Goal: Transaction & Acquisition: Purchase product/service

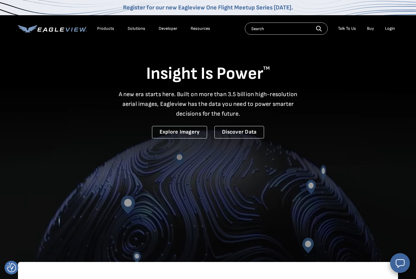
click at [390, 30] on div "Login" at bounding box center [390, 28] width 10 height 5
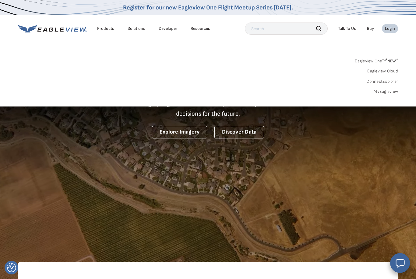
click at [390, 89] on link "MyEagleview" at bounding box center [385, 91] width 24 height 5
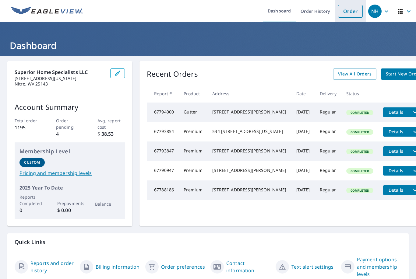
click at [352, 8] on link "Order" at bounding box center [350, 11] width 25 height 13
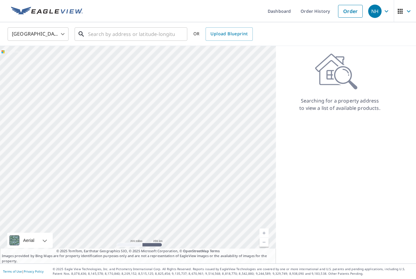
click at [110, 40] on input "text" at bounding box center [131, 34] width 87 height 17
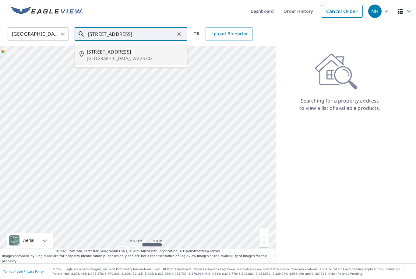
click at [143, 55] on span "257 Dutch Rd" at bounding box center [135, 51] width 96 height 7
type input "257 Dutch Rd Charleston, WV 25302"
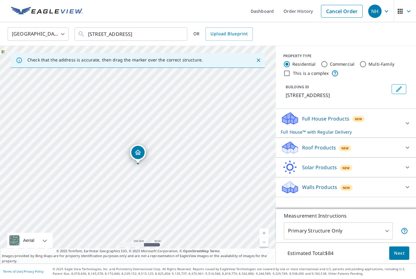
click at [264, 238] on link "Current Level 17, Zoom In" at bounding box center [263, 232] width 9 height 9
click at [263, 238] on link "Current Level 18, Zoom In" at bounding box center [263, 232] width 9 height 9
click at [405, 149] on icon at bounding box center [406, 147] width 7 height 7
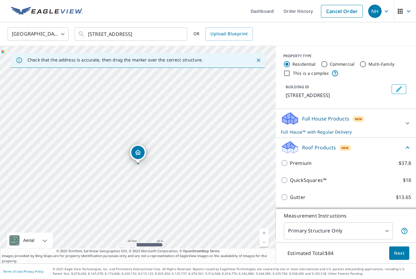
click at [287, 163] on input "Premium $37.8" at bounding box center [284, 162] width 9 height 7
checkbox input "true"
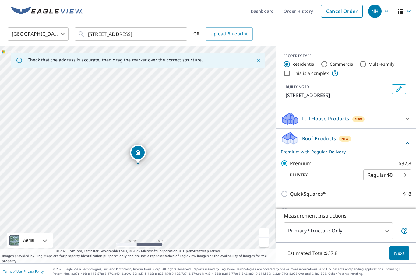
checkbox input "false"
click at [400, 257] on span "Next" at bounding box center [399, 253] width 10 height 8
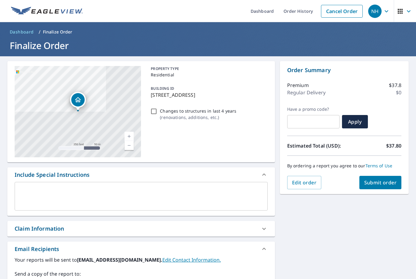
click at [389, 187] on button "Submit order" at bounding box center [380, 182] width 42 height 13
checkbox input "true"
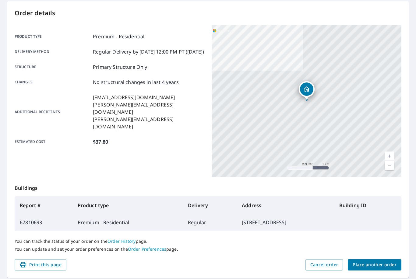
scroll to position [59, 0]
click at [392, 264] on span "Place another order" at bounding box center [374, 266] width 44 height 8
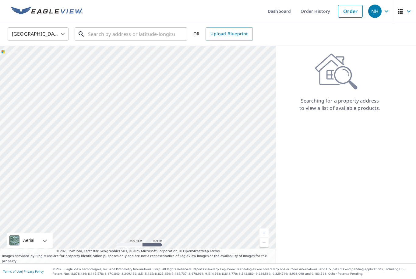
click at [101, 29] on input "text" at bounding box center [131, 34] width 87 height 17
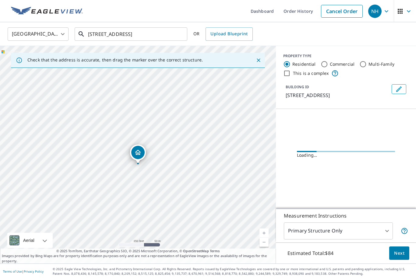
click at [153, 30] on input "4576 Victoria Rd." at bounding box center [131, 34] width 87 height 17
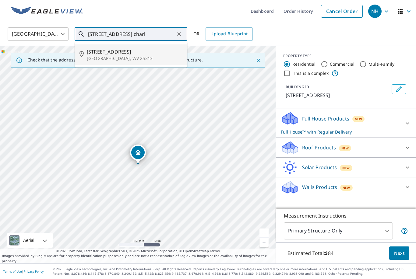
click at [131, 55] on span "4576 Victoria Rd" at bounding box center [135, 51] width 96 height 7
type input "4576 Victoria Rd Charleston, WV 25313"
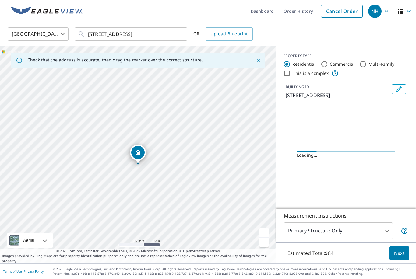
click at [264, 238] on link "Current Level 17, Zoom In" at bounding box center [263, 232] width 9 height 9
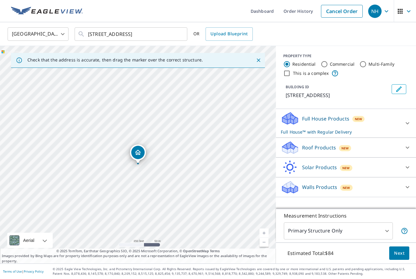
click at [266, 238] on link "Current Level 17, Zoom In" at bounding box center [263, 232] width 9 height 9
click at [263, 238] on link "Current Level 18, Zoom In" at bounding box center [263, 232] width 9 height 9
click at [266, 238] on link "Current Level 19, Zoom In" at bounding box center [263, 232] width 9 height 9
click at [266, 238] on link "Current Level 20, Zoom In Disabled" at bounding box center [263, 232] width 9 height 9
click at [266, 247] on link "Current Level 20, Zoom Out" at bounding box center [263, 242] width 9 height 9
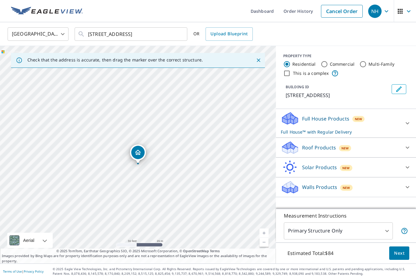
click at [266, 247] on link "Current Level 19, Zoom Out" at bounding box center [263, 242] width 9 height 9
click at [267, 247] on link "Current Level 18, Zoom Out" at bounding box center [263, 242] width 9 height 9
click at [268, 238] on link "Current Level 17, Zoom In" at bounding box center [263, 232] width 9 height 9
click at [266, 248] on div "4576 Victoria Rd Charleston, WV 25313" at bounding box center [138, 155] width 276 height 218
click at [267, 238] on link "Current Level 18, Zoom In" at bounding box center [263, 232] width 9 height 9
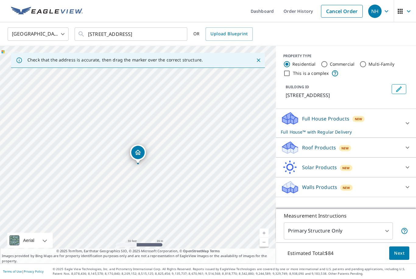
click at [406, 145] on icon at bounding box center [406, 147] width 7 height 7
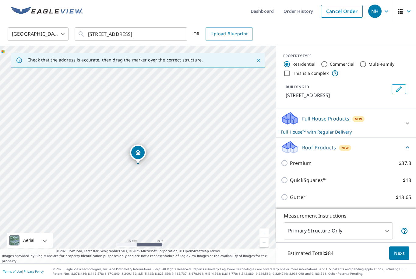
click at [288, 165] on input "Premium $37.8" at bounding box center [284, 162] width 9 height 7
checkbox input "true"
checkbox input "false"
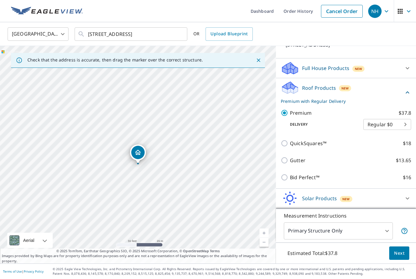
scroll to position [19, 0]
click at [391, 234] on body "NH NH Dashboard Order History Cancel Order NH United States US ​ 4576 Victoria …" at bounding box center [208, 139] width 416 height 279
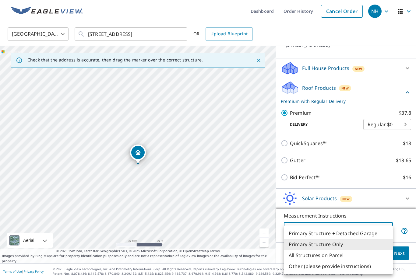
click at [340, 258] on li "All Structures on Parcel" at bounding box center [338, 255] width 109 height 11
type input "3"
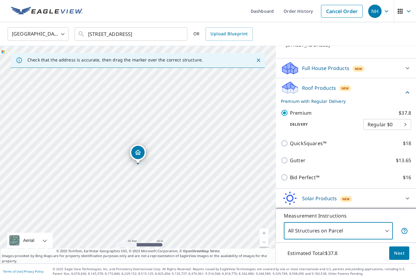
click at [403, 254] on span "Next" at bounding box center [399, 253] width 10 height 8
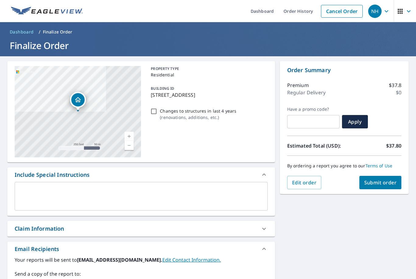
click at [387, 179] on span "Submit order" at bounding box center [380, 182] width 33 height 7
checkbox input "true"
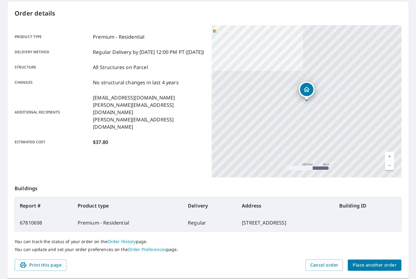
scroll to position [59, 0]
